Goal: Task Accomplishment & Management: Use online tool/utility

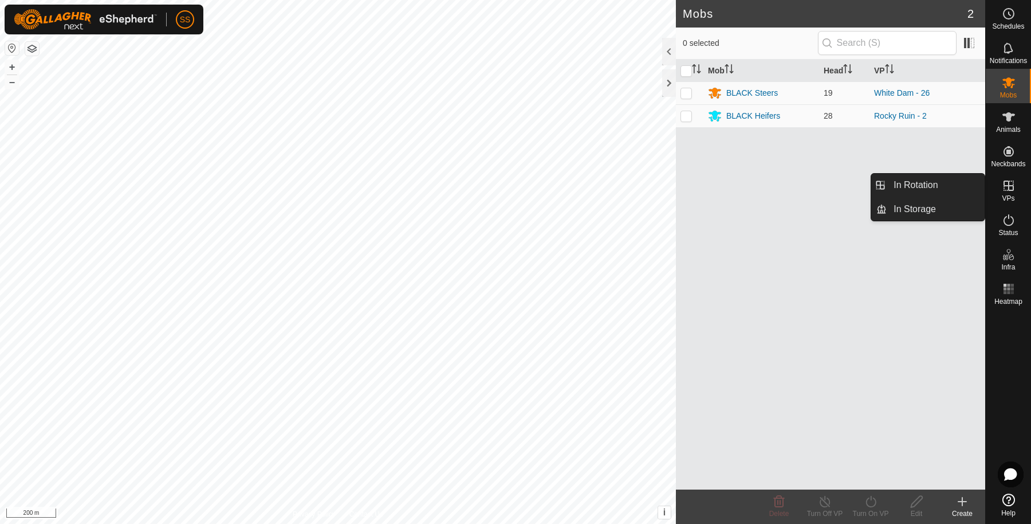
click at [1012, 188] on icon at bounding box center [1009, 186] width 14 height 14
click at [954, 184] on link "In Rotation" at bounding box center [936, 185] width 98 height 23
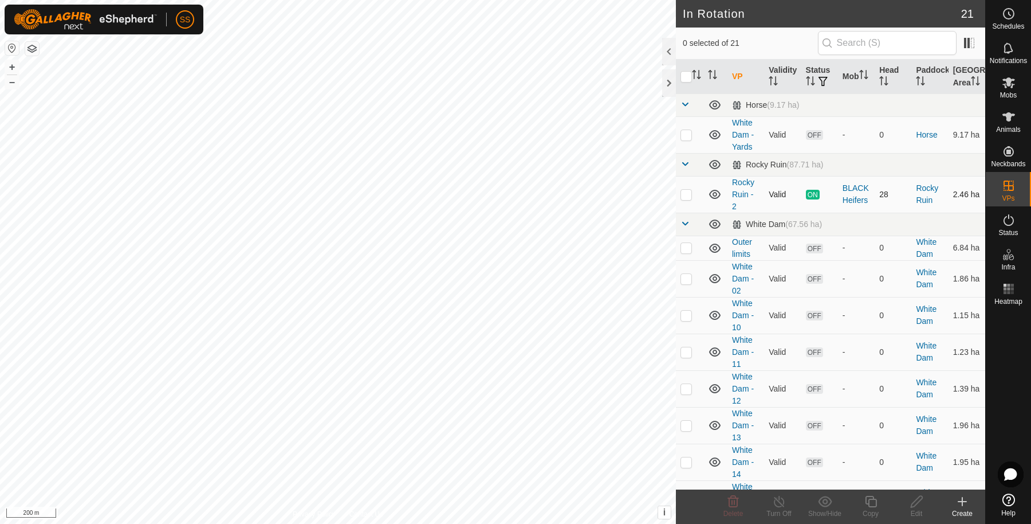
click at [684, 199] on p-checkbox at bounding box center [685, 194] width 11 height 9
checkbox input "true"
click at [877, 504] on icon at bounding box center [871, 501] width 14 height 14
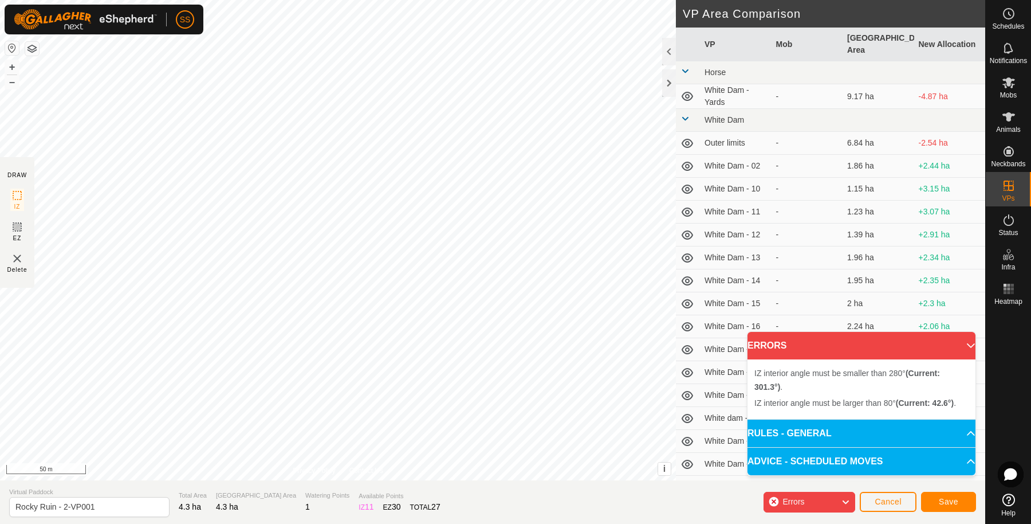
click at [370, 219] on div "IZ interior angle must be larger than 80° (Current: 42.6°) . + – ⇧ i This appli…" at bounding box center [338, 240] width 676 height 480
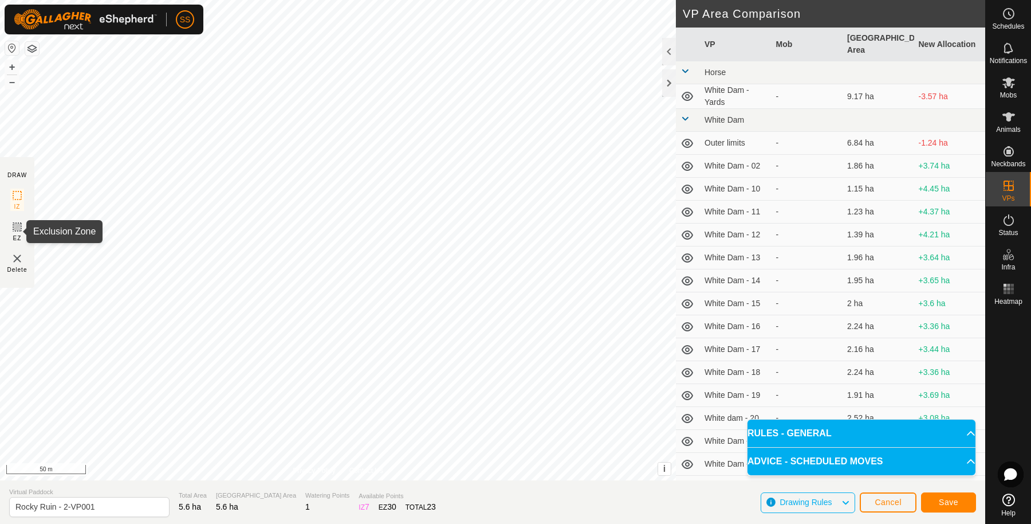
click at [15, 230] on icon at bounding box center [17, 227] width 14 height 14
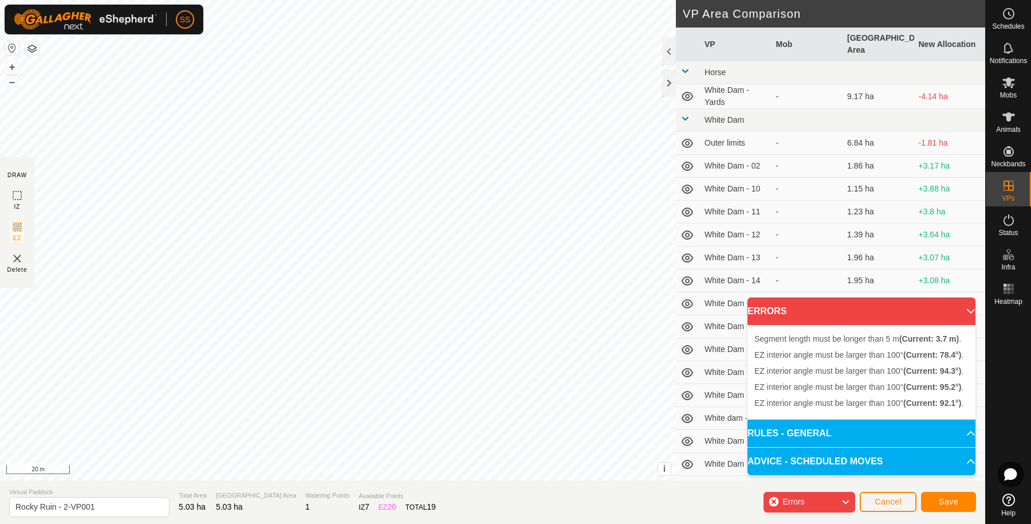
click at [493, 301] on div "Segment length must be longer than 5 m (Current: 3.7 m) . EZ interior angle mus…" at bounding box center [338, 240] width 676 height 480
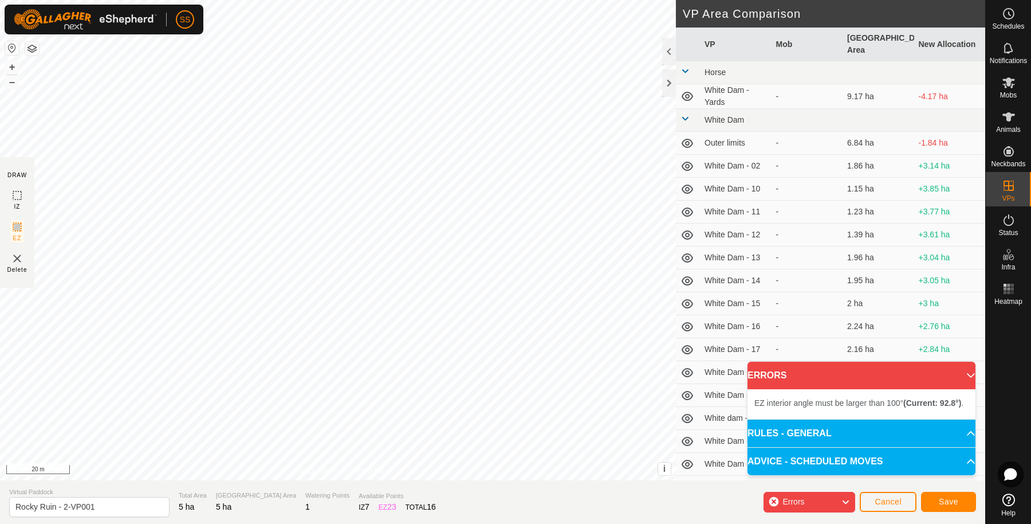
click at [347, 112] on div "EZ interior angle must be larger than 100° (Current: 92.8°) . + – ⇧ i This appl…" at bounding box center [338, 240] width 676 height 480
click at [494, 287] on div "EZ interior angle must be larger than 100° (Current: 97.8°) . + – ⇧ i This appl…" at bounding box center [338, 240] width 676 height 480
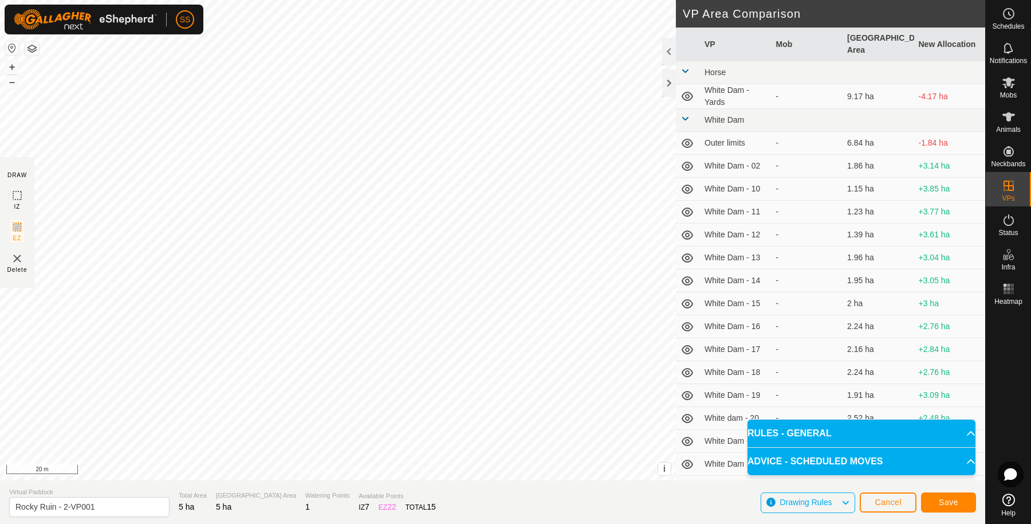
click at [35, 49] on button "button" at bounding box center [32, 49] width 14 height 14
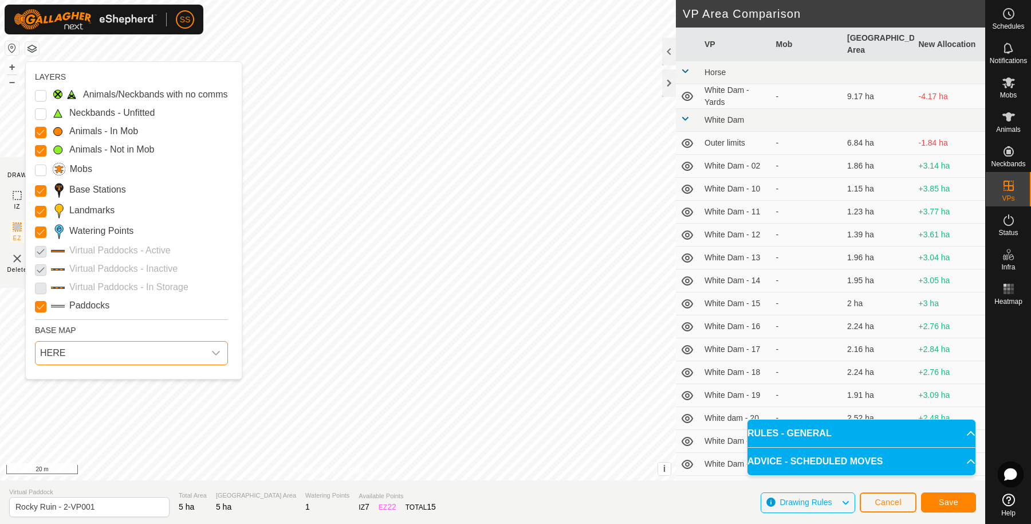
click at [77, 356] on span "HERE" at bounding box center [120, 352] width 169 height 23
click at [89, 382] on li "Azure" at bounding box center [132, 378] width 192 height 23
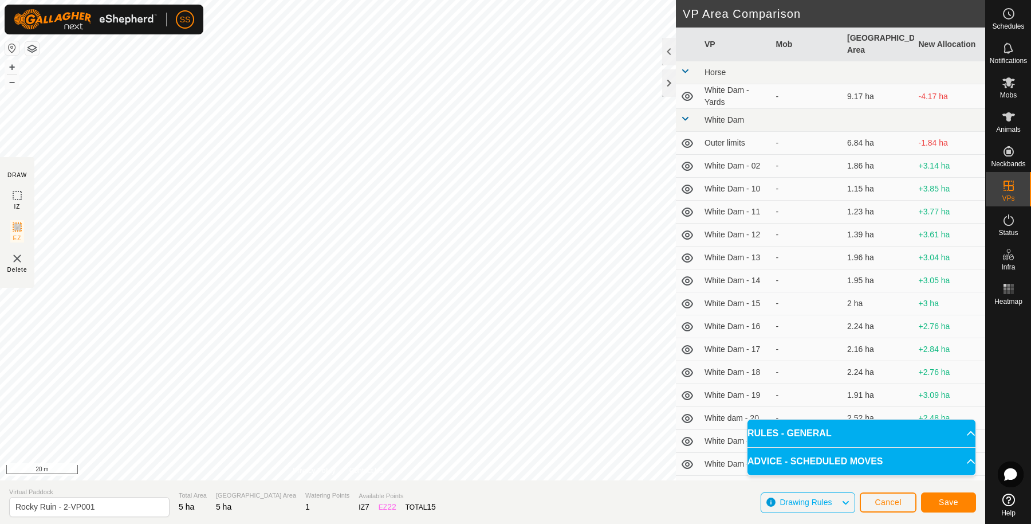
click at [35, 52] on button "button" at bounding box center [32, 49] width 14 height 14
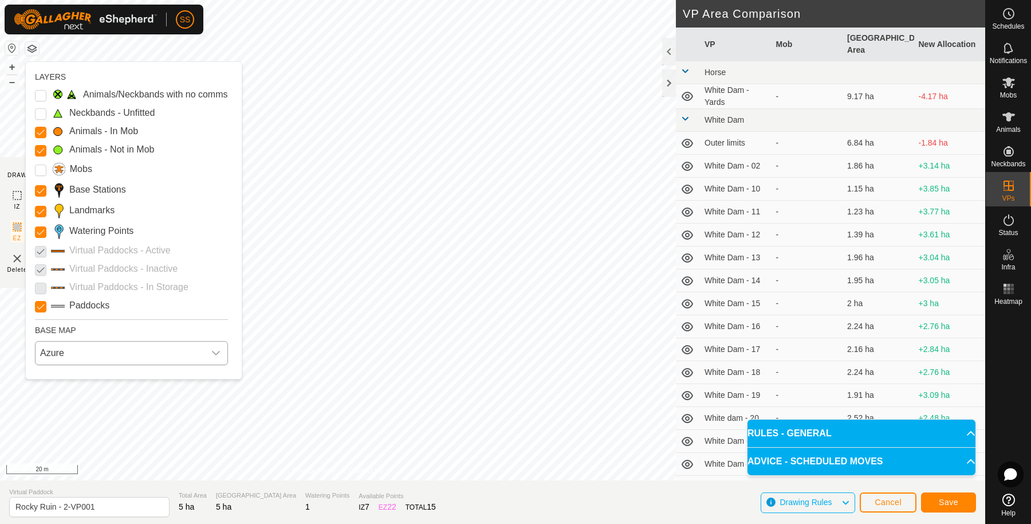
click at [143, 352] on span "Azure" at bounding box center [120, 352] width 169 height 23
click at [149, 428] on li "Mapbox" at bounding box center [132, 426] width 192 height 23
click at [159, 353] on span "Mapbox" at bounding box center [120, 352] width 169 height 23
click at [139, 384] on li "Azure" at bounding box center [132, 378] width 192 height 23
click at [183, 358] on span "Azure" at bounding box center [120, 352] width 169 height 23
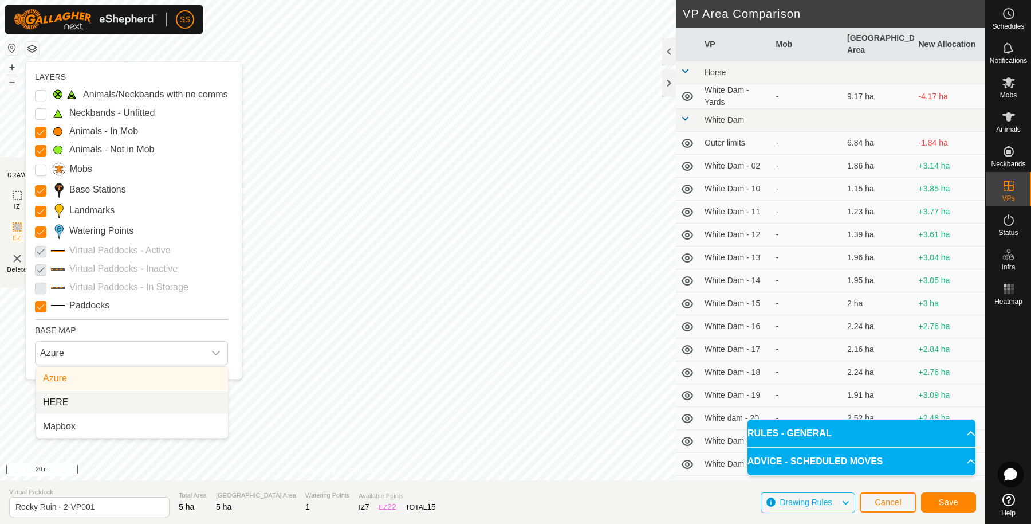
click at [160, 394] on li "HERE" at bounding box center [132, 402] width 192 height 23
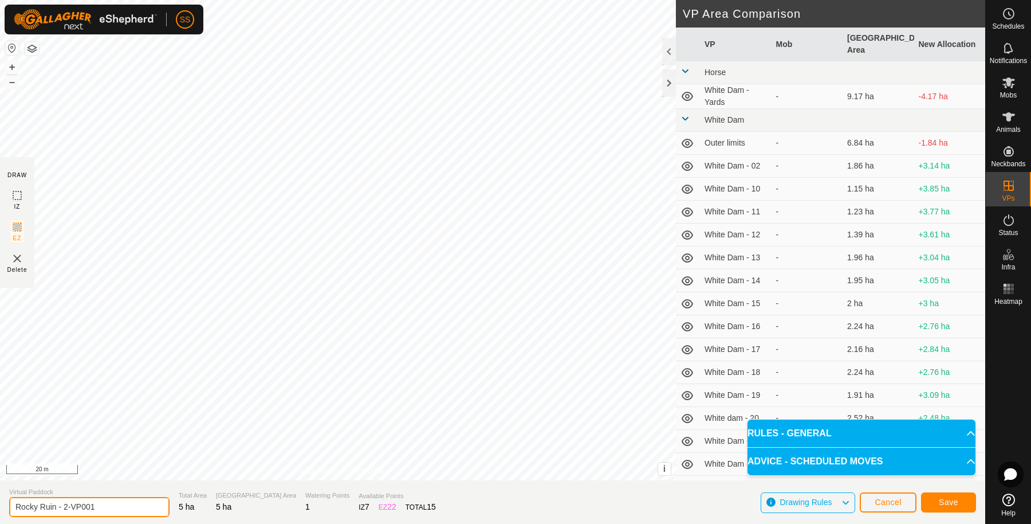
click at [104, 510] on input "Rocky Ruin - 2-VP001" at bounding box center [89, 507] width 160 height 20
type input "Rocky Ruin - 3"
click at [953, 500] on span "Save" at bounding box center [948, 501] width 19 height 9
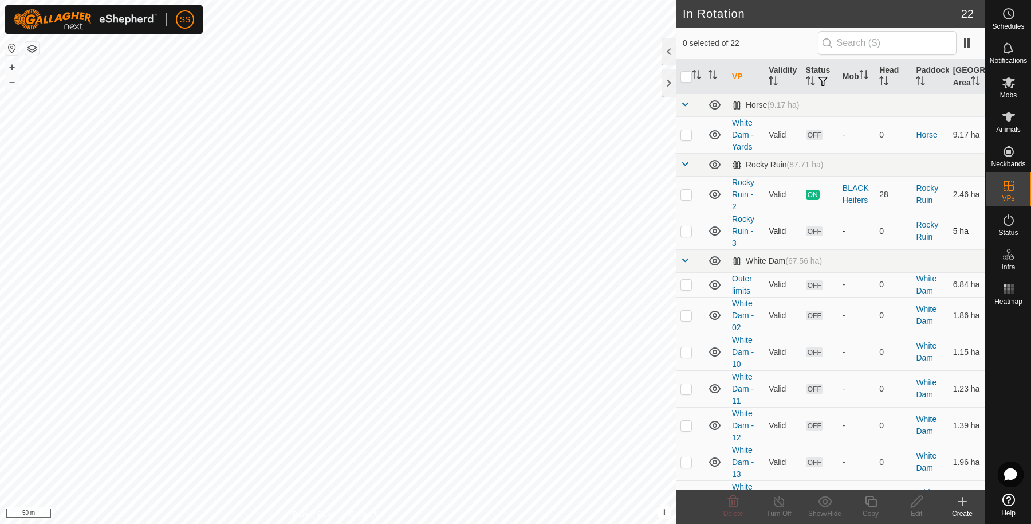
click at [684, 235] on p-checkbox at bounding box center [685, 230] width 11 height 9
checkbox input "false"
